Goal: Information Seeking & Learning: Learn about a topic

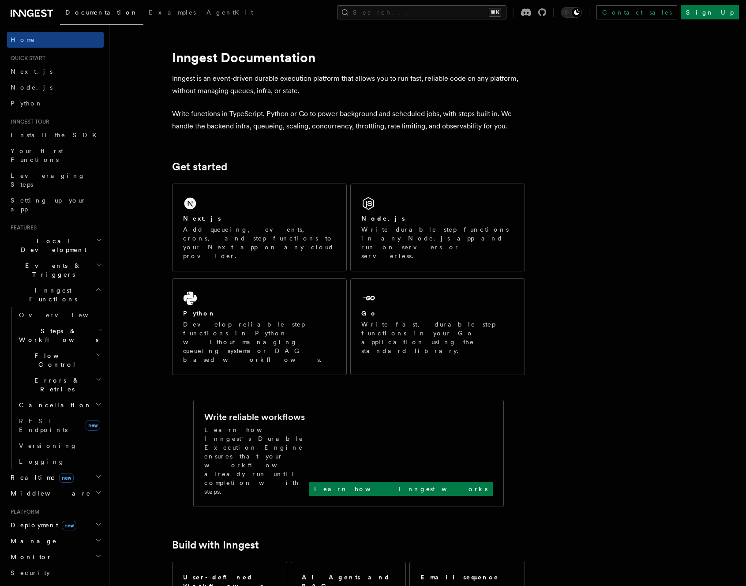
click at [87, 282] on h2 "Inngest Functions" at bounding box center [55, 294] width 97 height 25
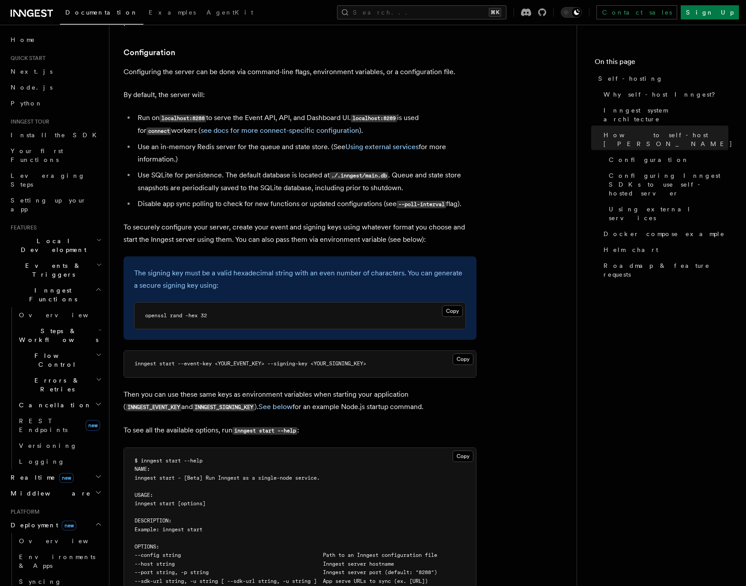
scroll to position [1165, 0]
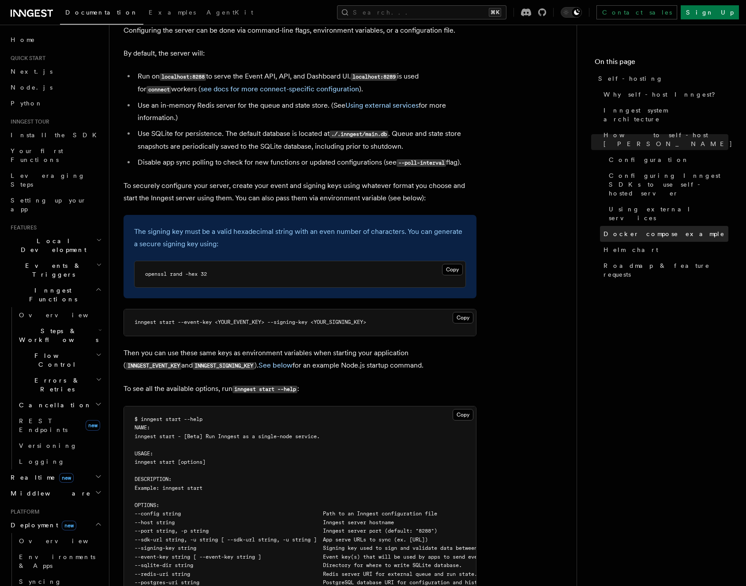
click at [647, 229] on span "Docker compose example" at bounding box center [664, 233] width 121 height 9
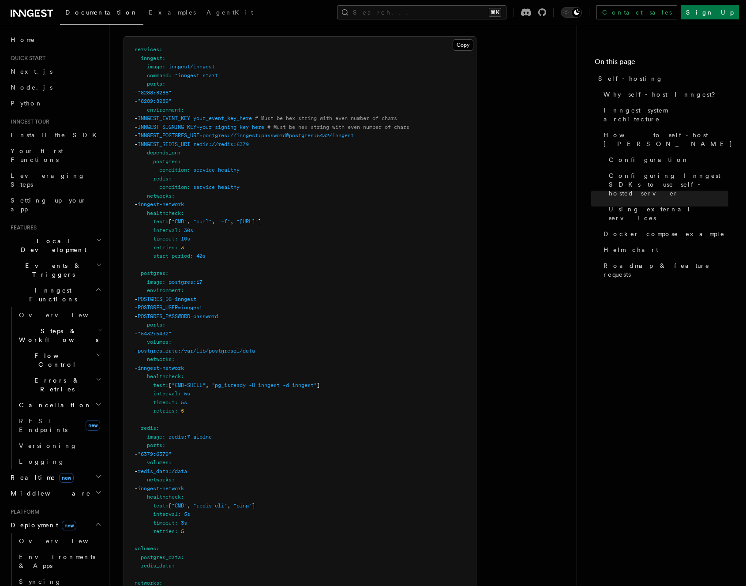
scroll to position [2458, 0]
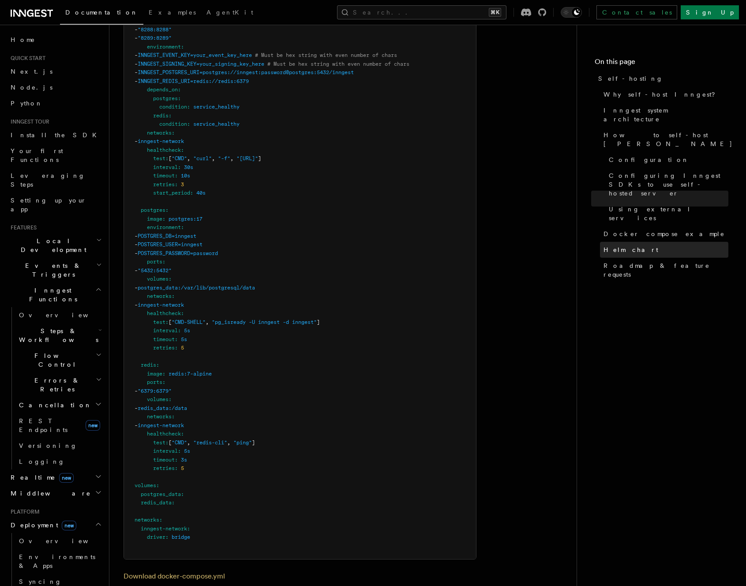
click at [624, 245] on span "Helm chart" at bounding box center [631, 249] width 55 height 9
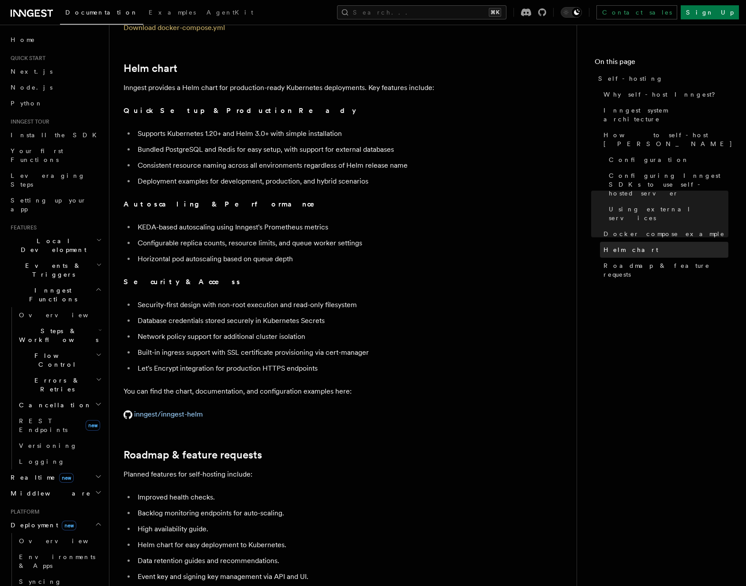
scroll to position [3008, 0]
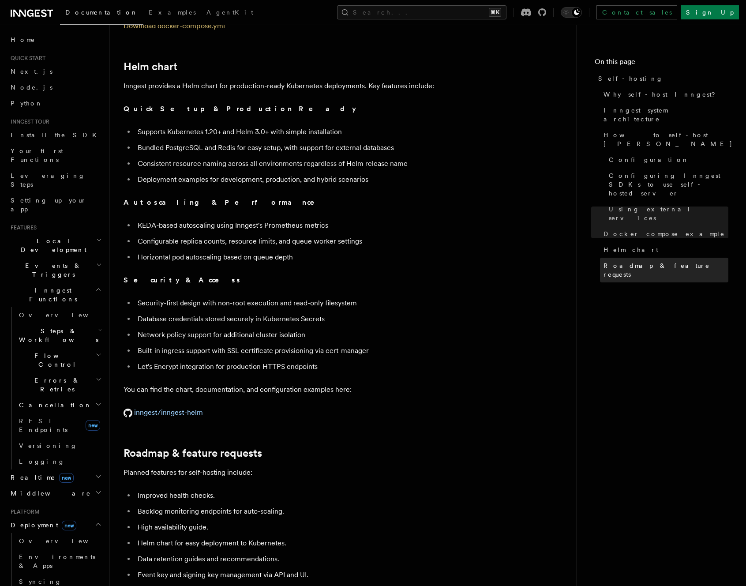
click at [628, 261] on span "Roadmap & feature requests" at bounding box center [666, 270] width 125 height 18
